Goal: Task Accomplishment & Management: Manage account settings

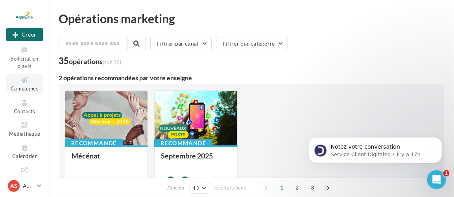
click at [22, 78] on icon at bounding box center [25, 80] width 32 height 9
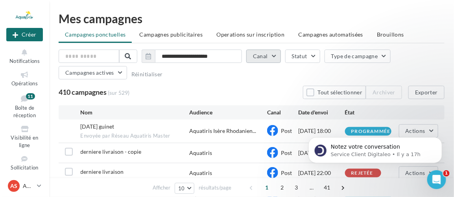
click at [261, 52] on button "Canal" at bounding box center [263, 56] width 35 height 13
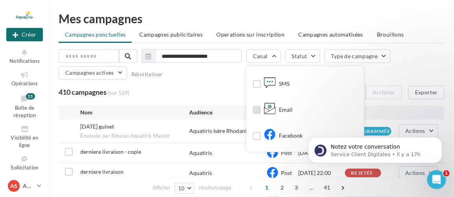
click at [255, 111] on label at bounding box center [257, 110] width 8 height 8
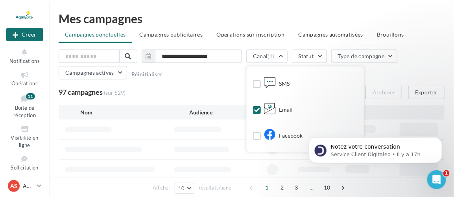
click at [223, 91] on div "97 campagnes (sur 529) Tout sélectionner Archiver Exporter" at bounding box center [252, 92] width 386 height 13
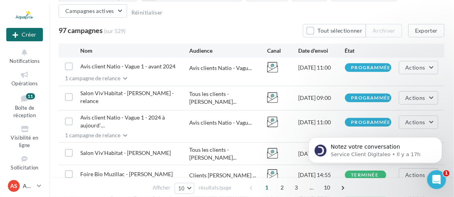
scroll to position [71, 0]
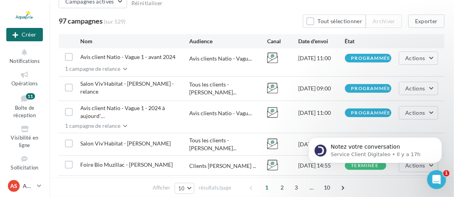
drag, startPoint x: 326, startPoint y: 105, endPoint x: 341, endPoint y: 105, distance: 15.0
click at [341, 109] on div "[DATE] 11:00" at bounding box center [321, 113] width 47 height 8
click at [333, 112] on div "Avis client Natio - Vague 1 - 2024 à aujourd'… Avis clients Natio - Vagu... [DA…" at bounding box center [252, 111] width 386 height 21
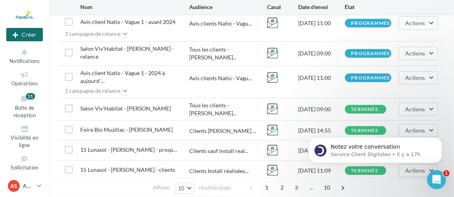
scroll to position [107, 0]
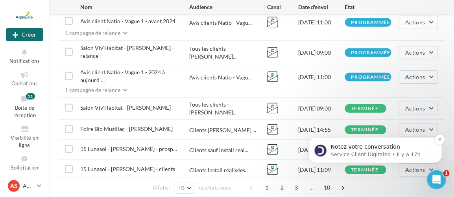
click at [382, 158] on div "Notez votre conversation Service Client Digitaleo • Il y a 17h" at bounding box center [375, 150] width 134 height 26
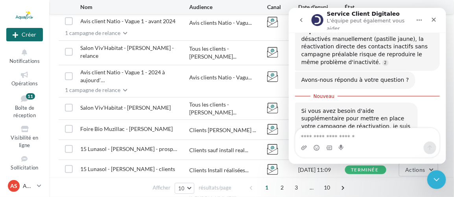
scroll to position [726, 0]
